Goal: Navigation & Orientation: Find specific page/section

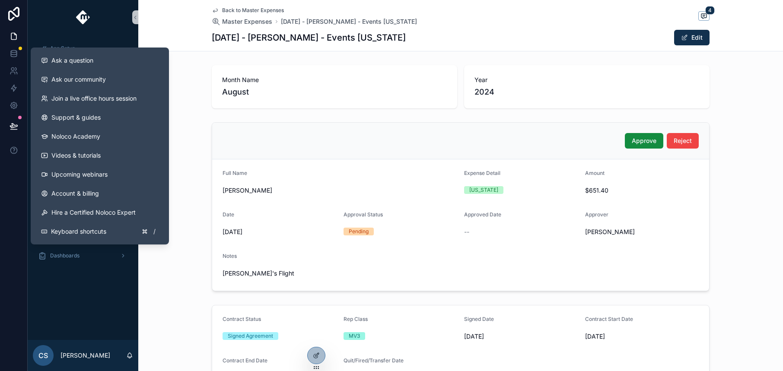
scroll to position [283, 0]
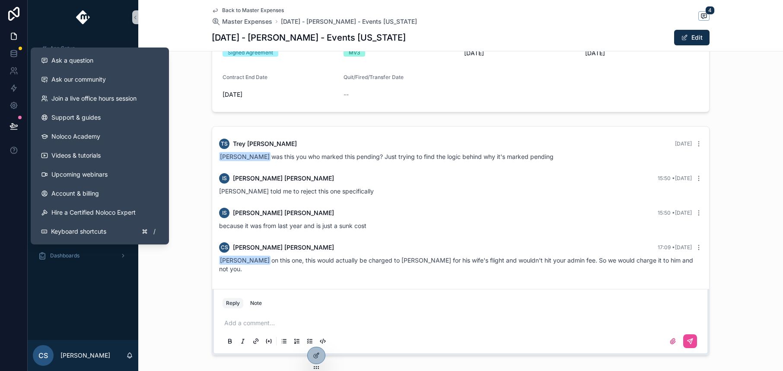
drag, startPoint x: 174, startPoint y: 271, endPoint x: 160, endPoint y: 270, distance: 13.4
click at [174, 271] on div "TS [PERSON_NAME] [DATE] [PERSON_NAME] was this you who marked this pending? Jus…" at bounding box center [460, 241] width 644 height 236
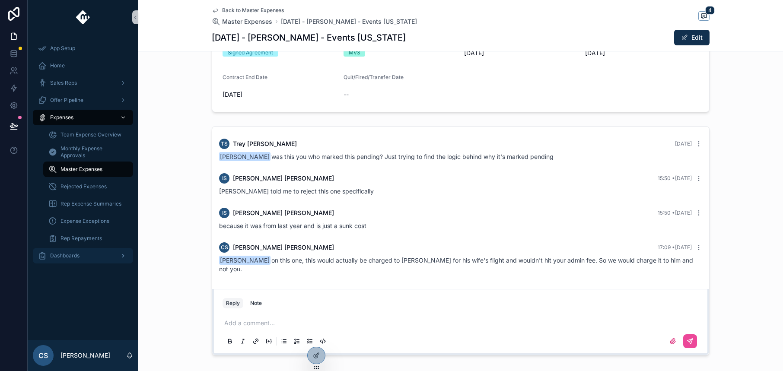
click at [114, 257] on div "Dashboards" at bounding box center [83, 256] width 90 height 14
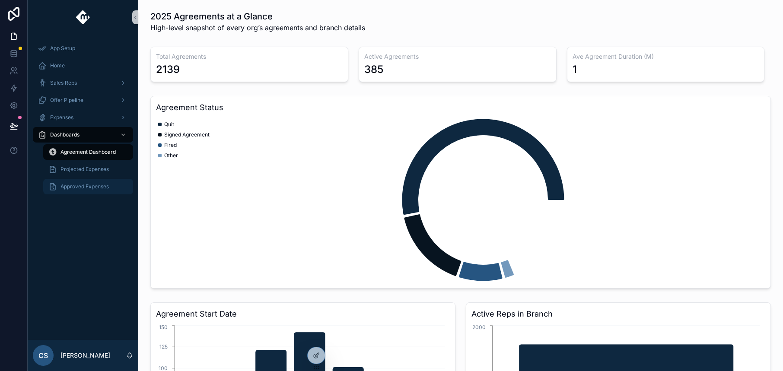
click at [98, 184] on span "Approved Expenses" at bounding box center [84, 186] width 48 height 7
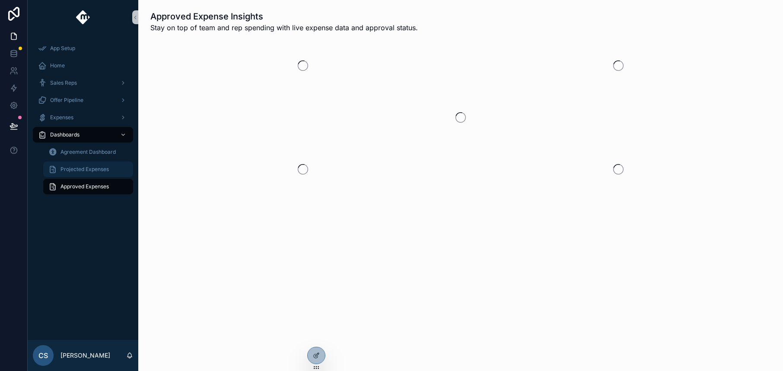
click at [95, 172] on span "Projected Expenses" at bounding box center [84, 169] width 48 height 7
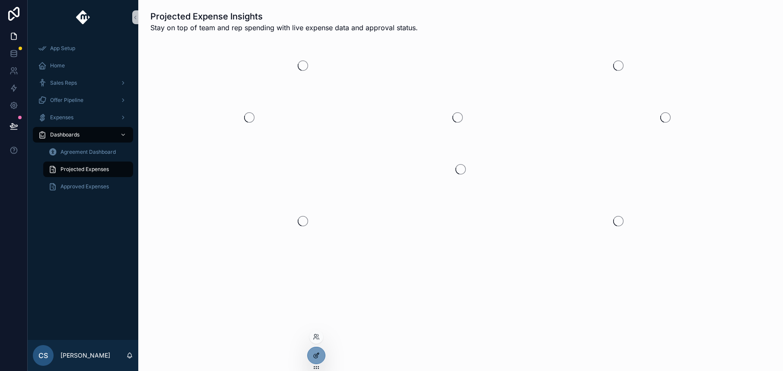
click at [318, 350] on div at bounding box center [316, 355] width 17 height 16
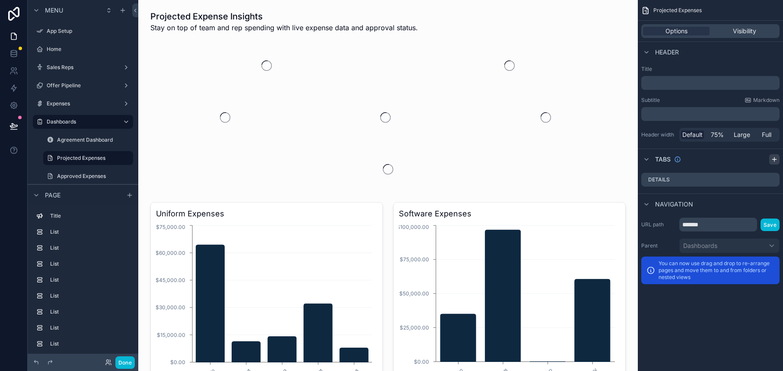
click at [736, 155] on div "Tabs" at bounding box center [710, 159] width 145 height 21
click at [755, 180] on div "Details" at bounding box center [710, 180] width 138 height 14
click at [773, 160] on icon "scrollable content" at bounding box center [774, 159] width 7 height 7
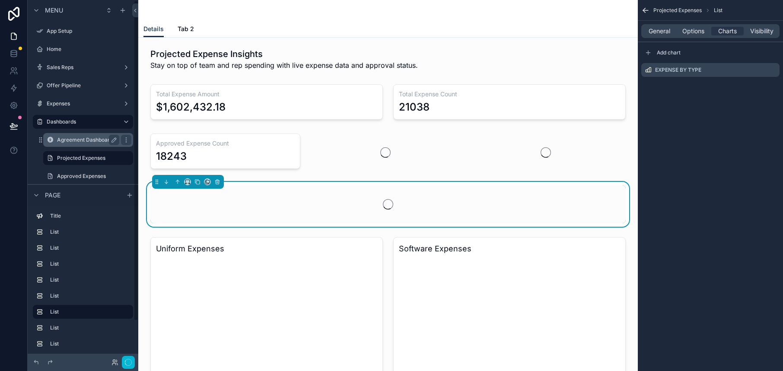
click at [74, 145] on div "Agreement Dashboard" at bounding box center [88, 140] width 62 height 10
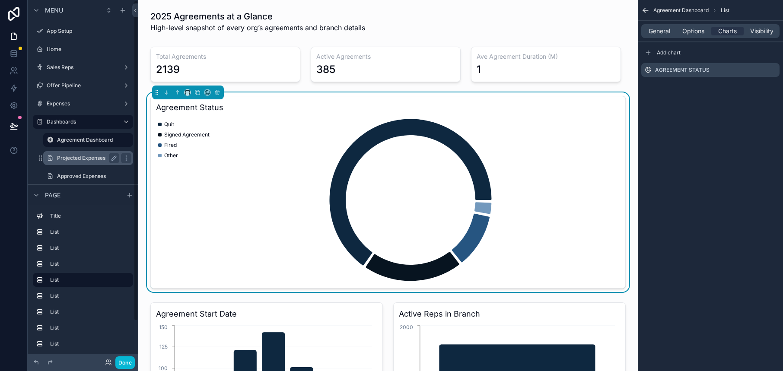
click at [86, 161] on label "Projected Expenses" at bounding box center [86, 158] width 59 height 7
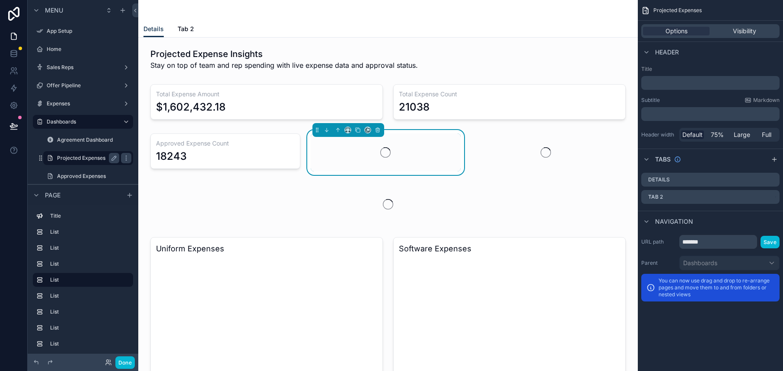
click at [670, 173] on div "Details" at bounding box center [710, 180] width 138 height 14
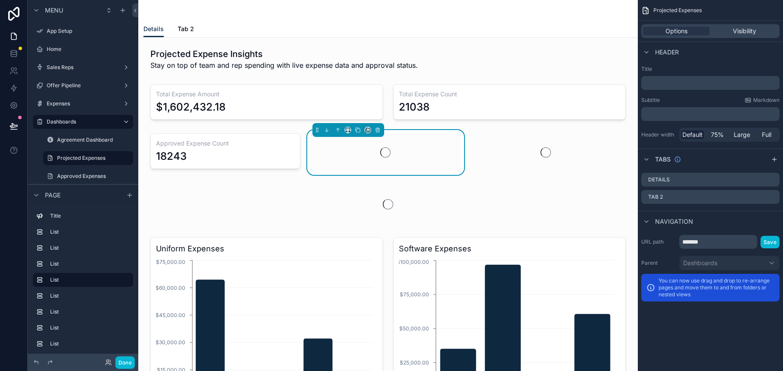
click at [195, 21] on div "Details Tab 2" at bounding box center [387, 29] width 489 height 16
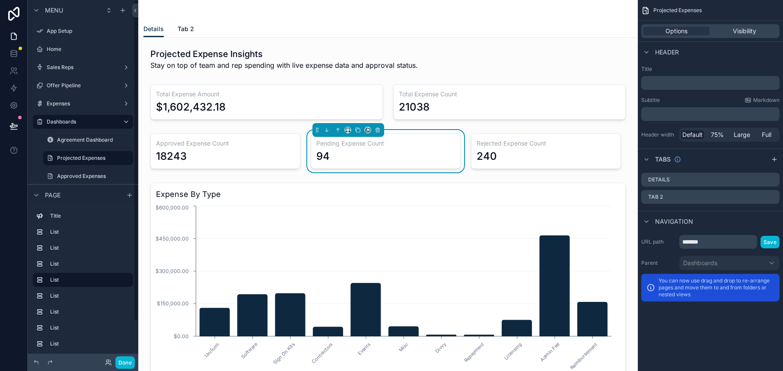
click at [181, 26] on span "Tab 2" at bounding box center [186, 29] width 16 height 9
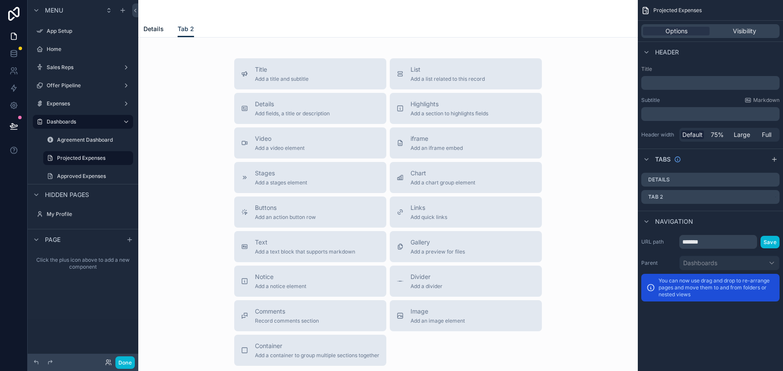
drag, startPoint x: 155, startPoint y: 28, endPoint x: 144, endPoint y: 134, distance: 107.3
click at [156, 28] on span "Details" at bounding box center [153, 29] width 20 height 9
click at [154, 32] on span "Details" at bounding box center [153, 29] width 20 height 9
click at [153, 28] on span "Details" at bounding box center [153, 29] width 20 height 9
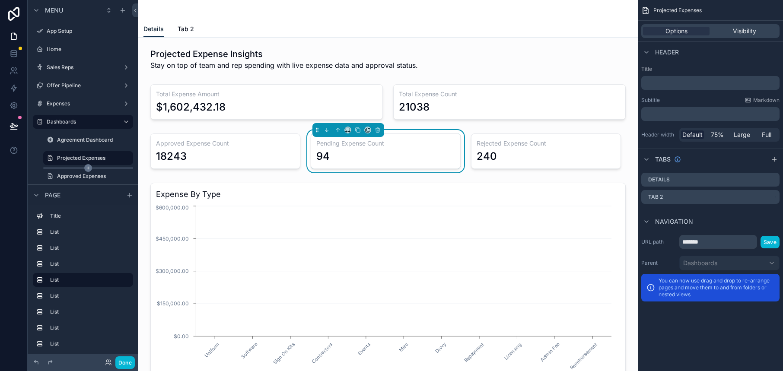
scroll to position [78, 0]
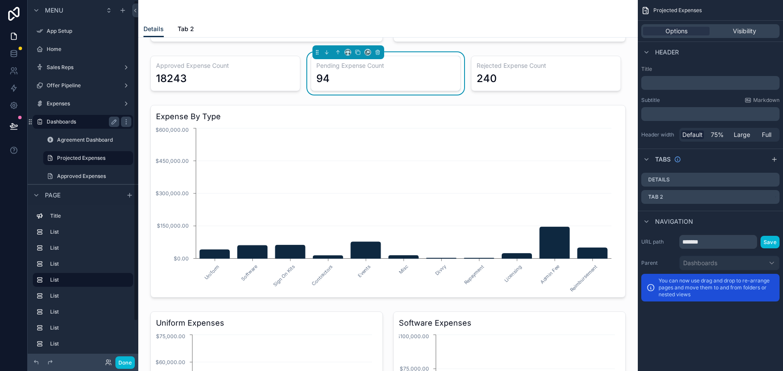
click at [78, 147] on div "Menu App Setup Home Sales Reps Offer Pipeline Expenses Dashboards Agreement Das…" at bounding box center [405, 185] width 755 height 371
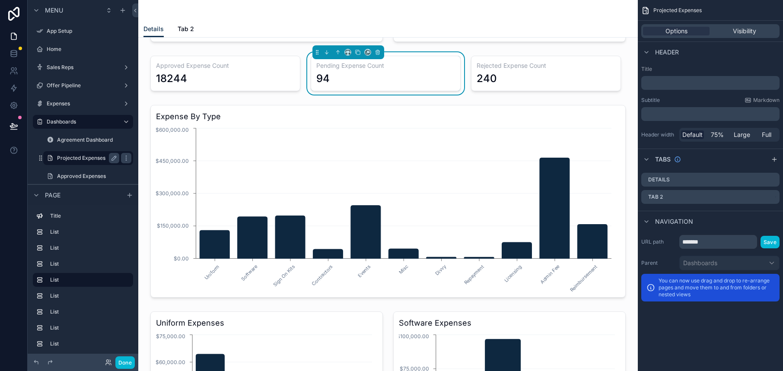
click at [238, 122] on div "scrollable content" at bounding box center [387, 202] width 485 height 200
click at [86, 165] on div "Menu App Setup Home Sales Reps Offer Pipeline Expenses Dashboards Agreement Das…" at bounding box center [405, 185] width 755 height 371
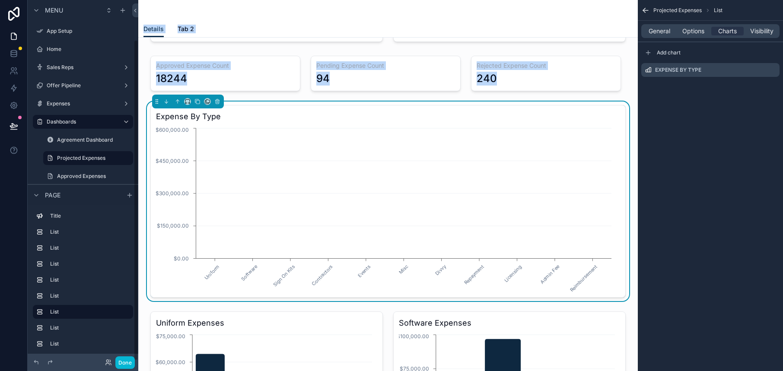
click at [45, 190] on div "Hidden pages" at bounding box center [60, 195] width 58 height 10
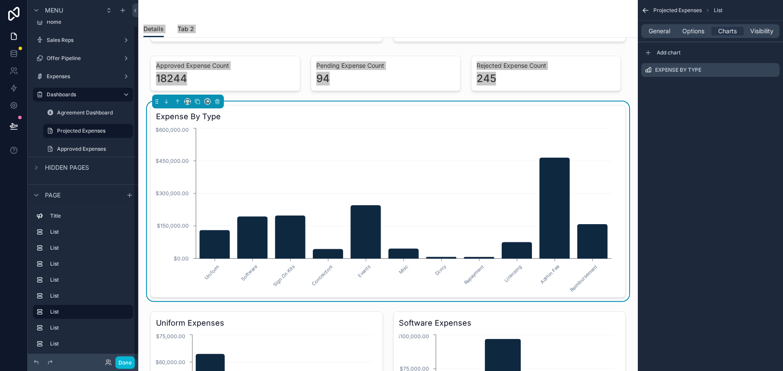
scroll to position [90, 0]
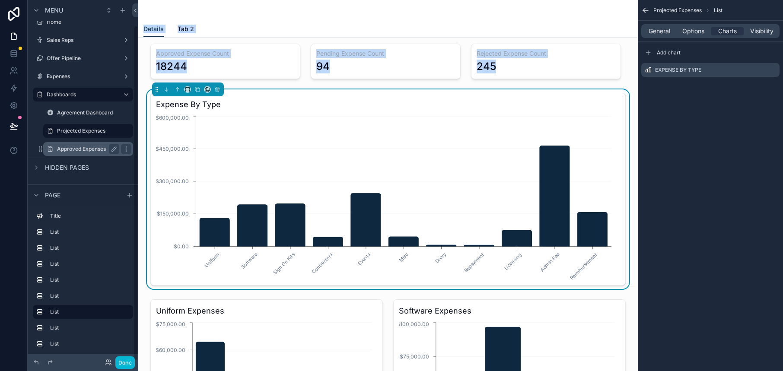
click at [215, 149] on icon "Uniform Software Sign On Kits Contractors Events Misc Divvy Repayment Licensing…" at bounding box center [384, 197] width 457 height 166
click at [85, 148] on label "Approved Expenses" at bounding box center [86, 149] width 59 height 7
click at [85, 122] on div "scrollable content" at bounding box center [88, 122] width 100 height 2
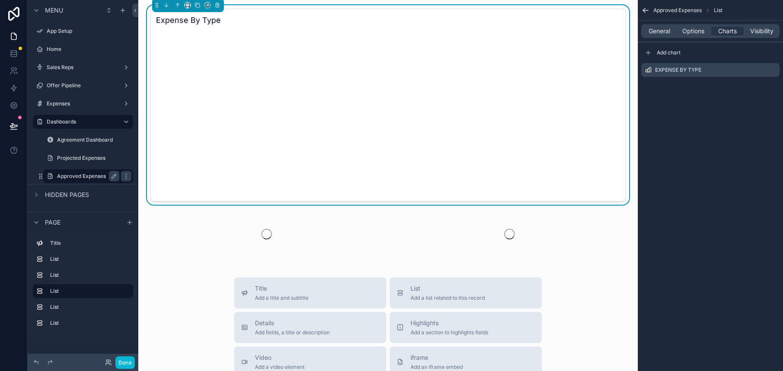
click at [187, 26] on div "Expense By Type" at bounding box center [387, 105] width 475 height 193
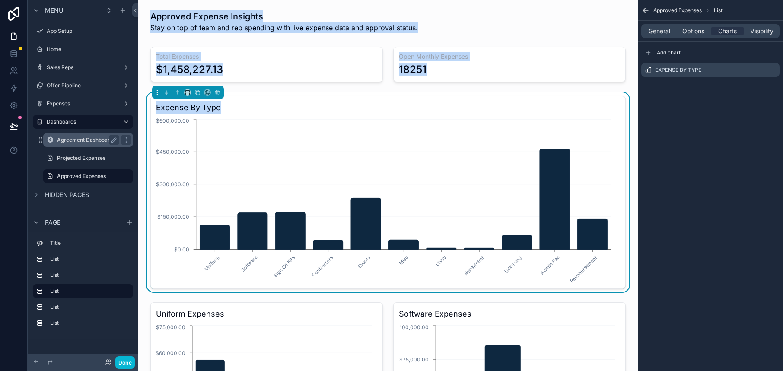
drag, startPoint x: 244, startPoint y: 101, endPoint x: 133, endPoint y: 139, distance: 118.0
click at [132, 142] on div "Menu App Setup Home Sales Reps Offer Pipeline Expenses Dashboards Agreement Das…" at bounding box center [405, 185] width 755 height 371
click at [76, 156] on label "Projected Expenses" at bounding box center [86, 158] width 59 height 7
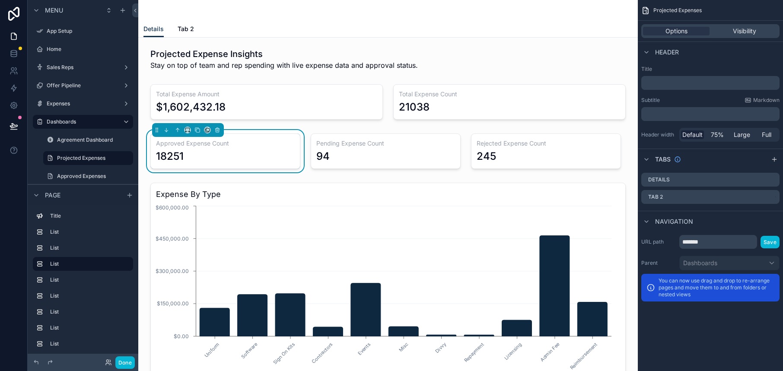
drag, startPoint x: 56, startPoint y: 155, endPoint x: 779, endPoint y: 108, distance: 724.9
click at [56, 155] on div "Projected Expenses" at bounding box center [88, 158] width 86 height 14
click at [232, 63] on div "Details Details Tab 2 Projected Expense Insights Stay on top of team and rep sp…" at bounding box center [387, 185] width 499 height 371
click at [191, 23] on div "Details Details Tab 2 Projected Expense Insights Stay on top of team and rep sp…" at bounding box center [387, 185] width 499 height 371
click at [183, 27] on div "Details Details Tab 2 Projected Expense Insights Stay on top of team and rep sp…" at bounding box center [387, 185] width 499 height 371
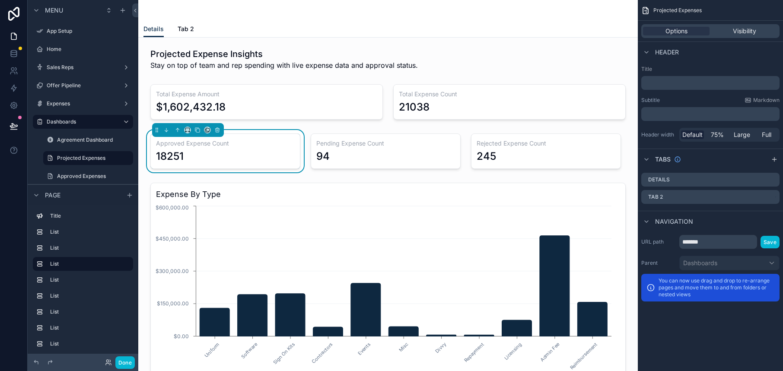
click at [198, 236] on div "Details Details Tab 2 Projected Expense Insights Stay on top of team and rep sp…" at bounding box center [387, 185] width 499 height 371
click at [267, 231] on div "Details Details Tab 2 Projected Expense Insights Stay on top of team and rep sp…" at bounding box center [387, 185] width 499 height 371
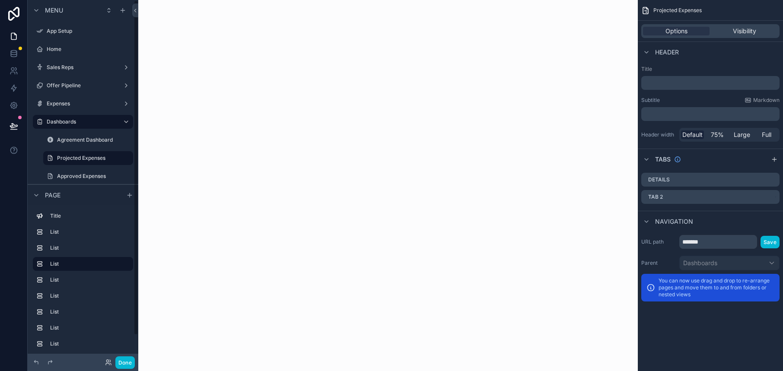
click at [83, 159] on label "Projected Expenses" at bounding box center [92, 158] width 71 height 7
click at [86, 141] on label "Agreement Dashboard" at bounding box center [94, 139] width 74 height 7
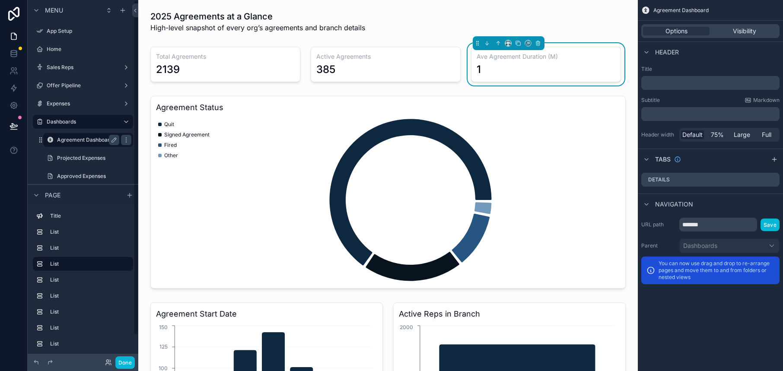
click at [71, 155] on label "Projected Expenses" at bounding box center [94, 158] width 74 height 7
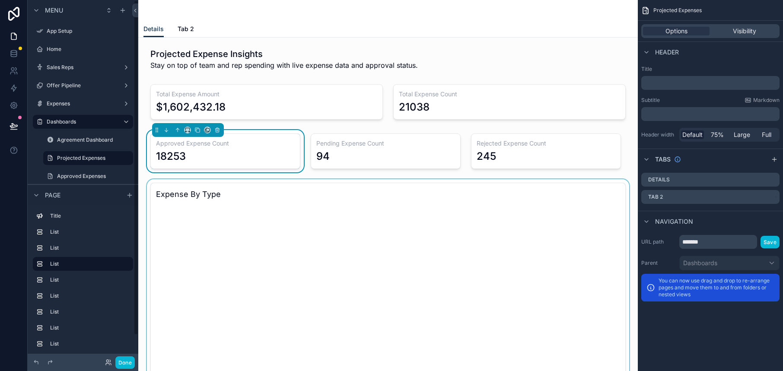
click at [165, 187] on div "scrollable content" at bounding box center [387, 279] width 485 height 200
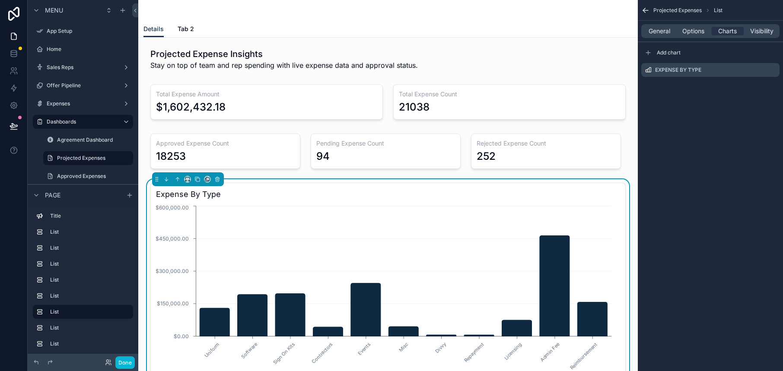
click at [333, 89] on div "scrollable content" at bounding box center [266, 102] width 243 height 42
click at [288, 26] on div "Details Tab 2" at bounding box center [387, 29] width 489 height 16
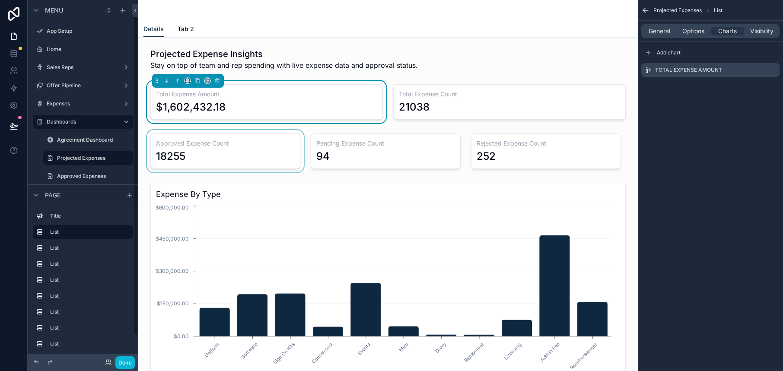
click at [168, 204] on div "scrollable content" at bounding box center [387, 279] width 485 height 200
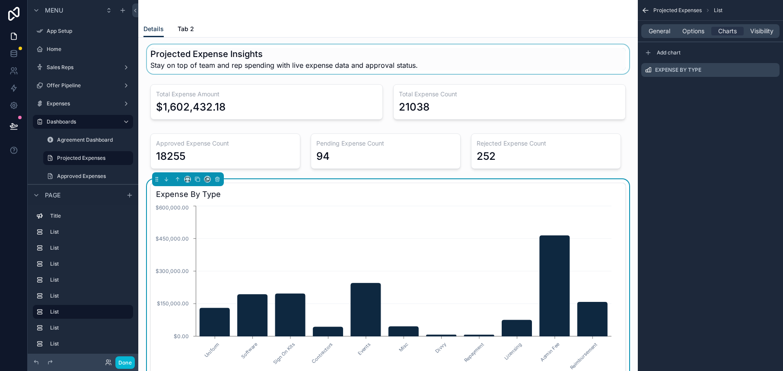
click at [492, 53] on div "scrollable content" at bounding box center [387, 58] width 485 height 29
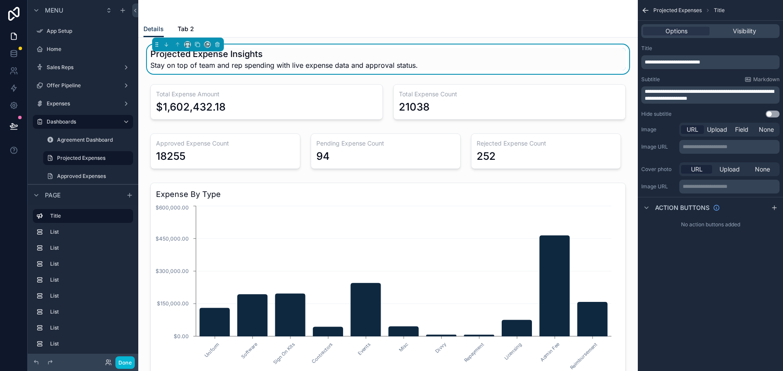
click at [172, 11] on div "scrollable content" at bounding box center [387, 10] width 489 height 21
click at [646, 9] on icon "scrollable content" at bounding box center [645, 10] width 9 height 9
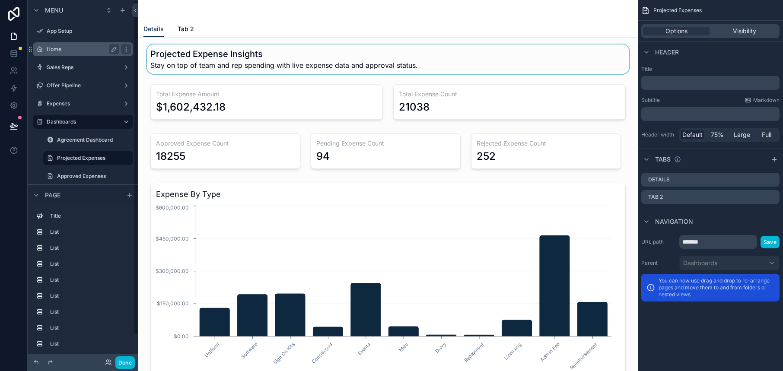
click at [55, 48] on label "Home" at bounding box center [81, 49] width 69 height 7
